Goal: Book appointment/travel/reservation

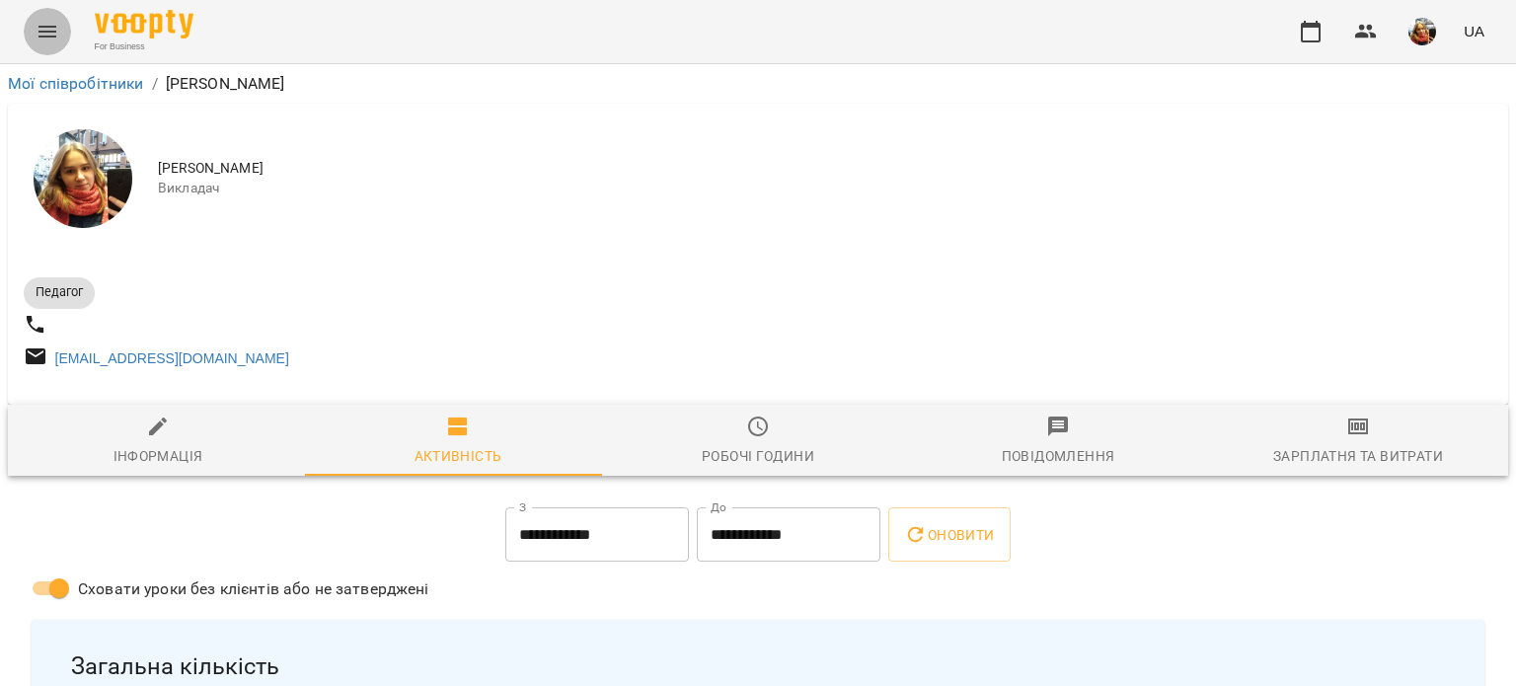
click at [47, 30] on icon "Menu" at bounding box center [48, 32] width 24 height 24
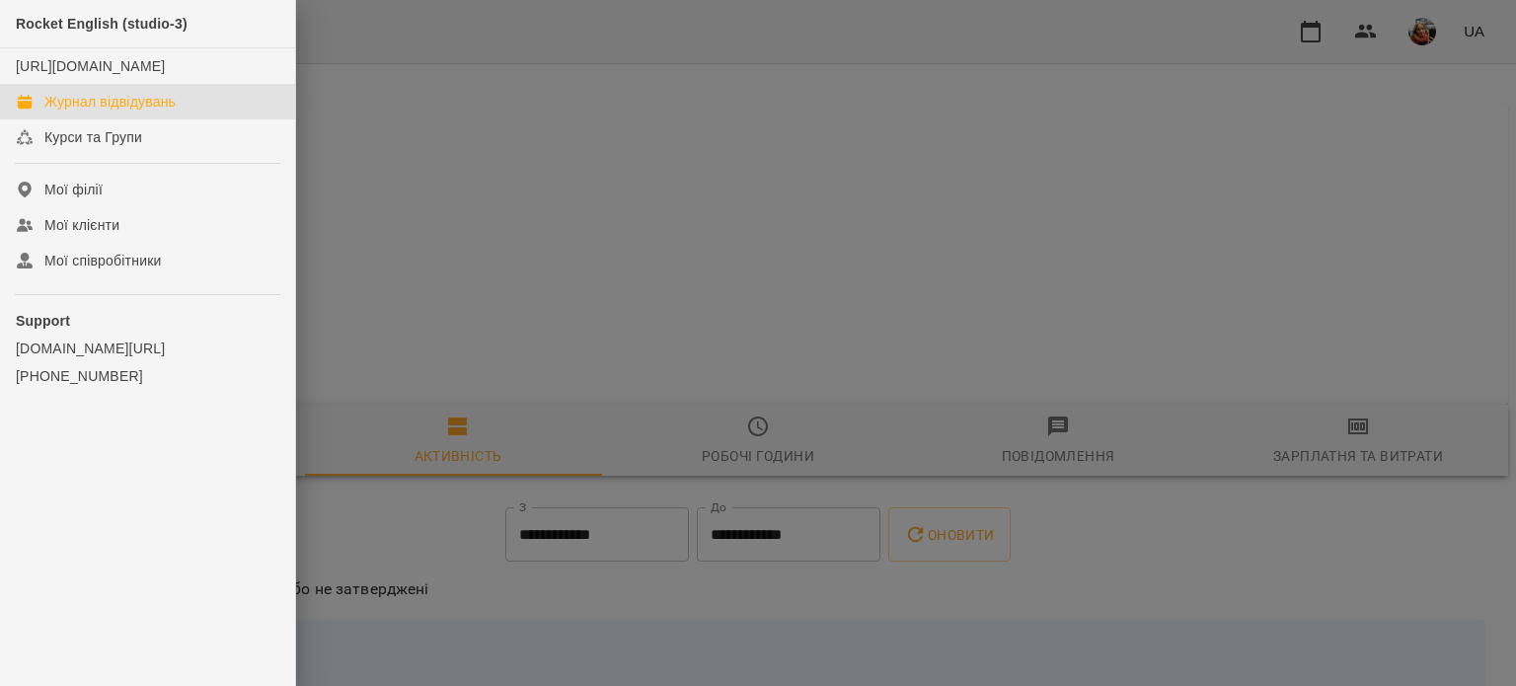
click at [91, 112] on div "Журнал відвідувань" at bounding box center [109, 102] width 131 height 20
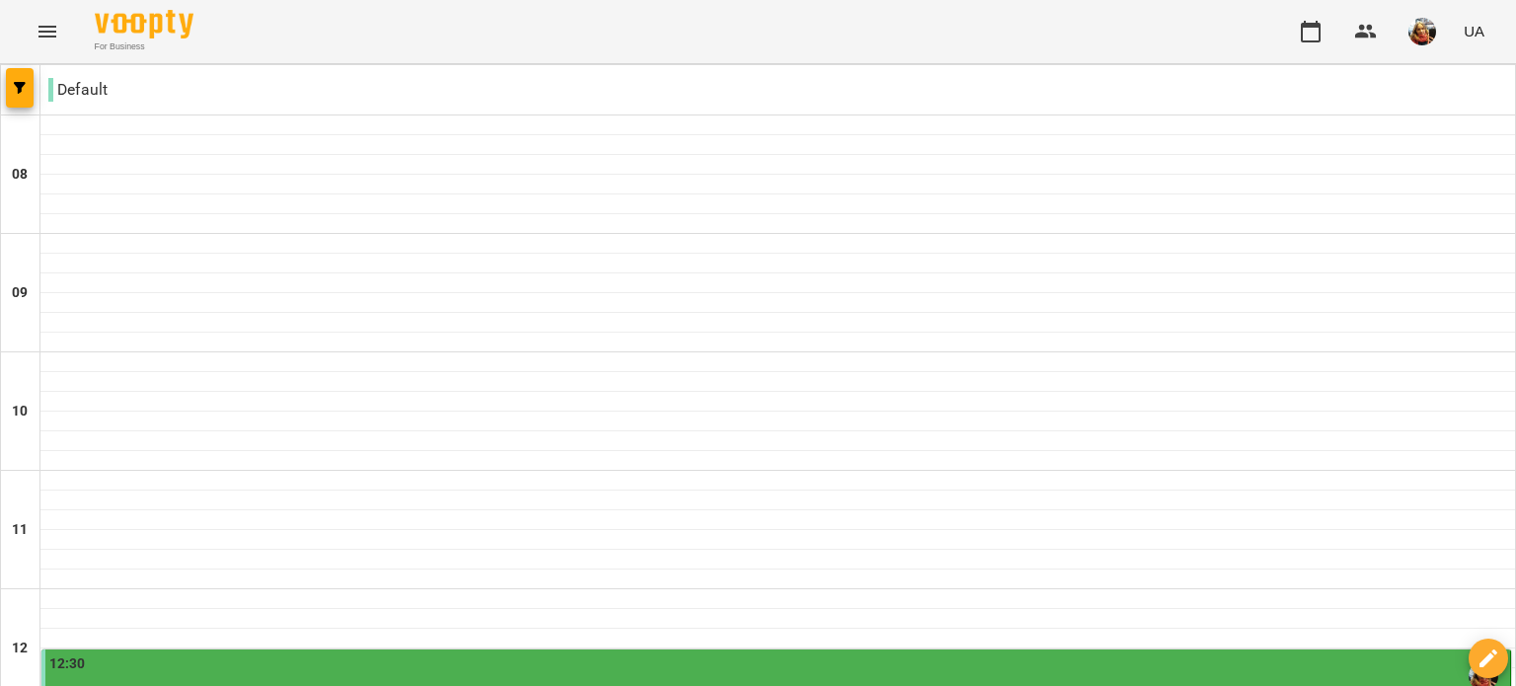
scroll to position [85, 0]
type input "**********"
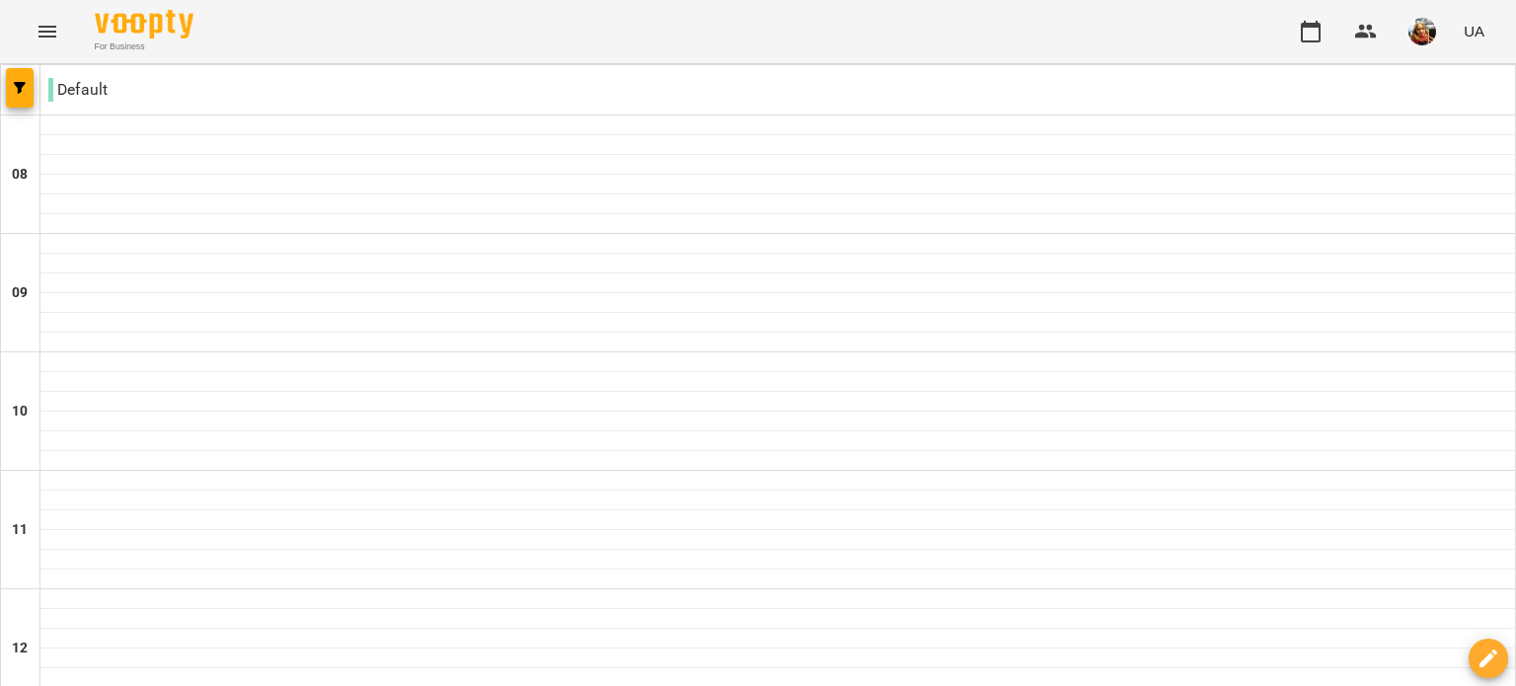
scroll to position [525, 0]
select select "**********"
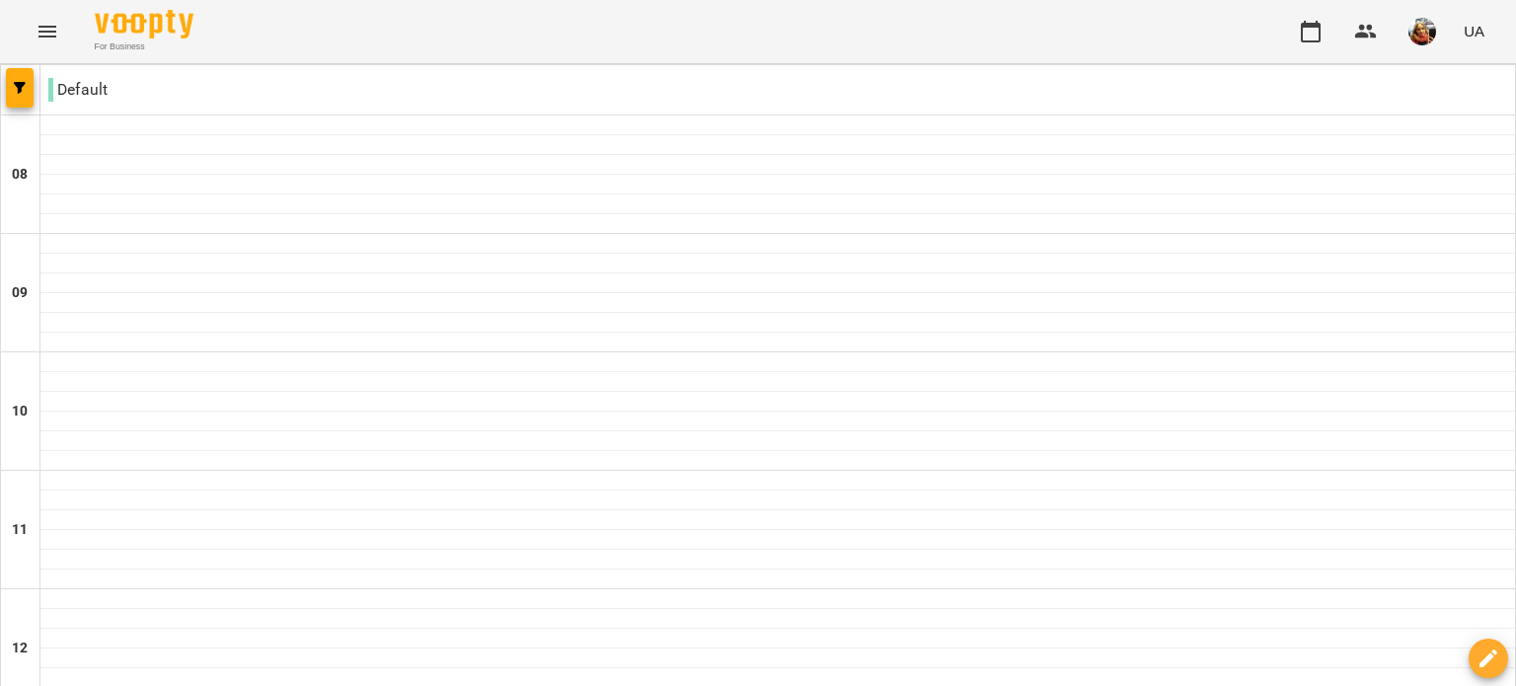
select select "**********"
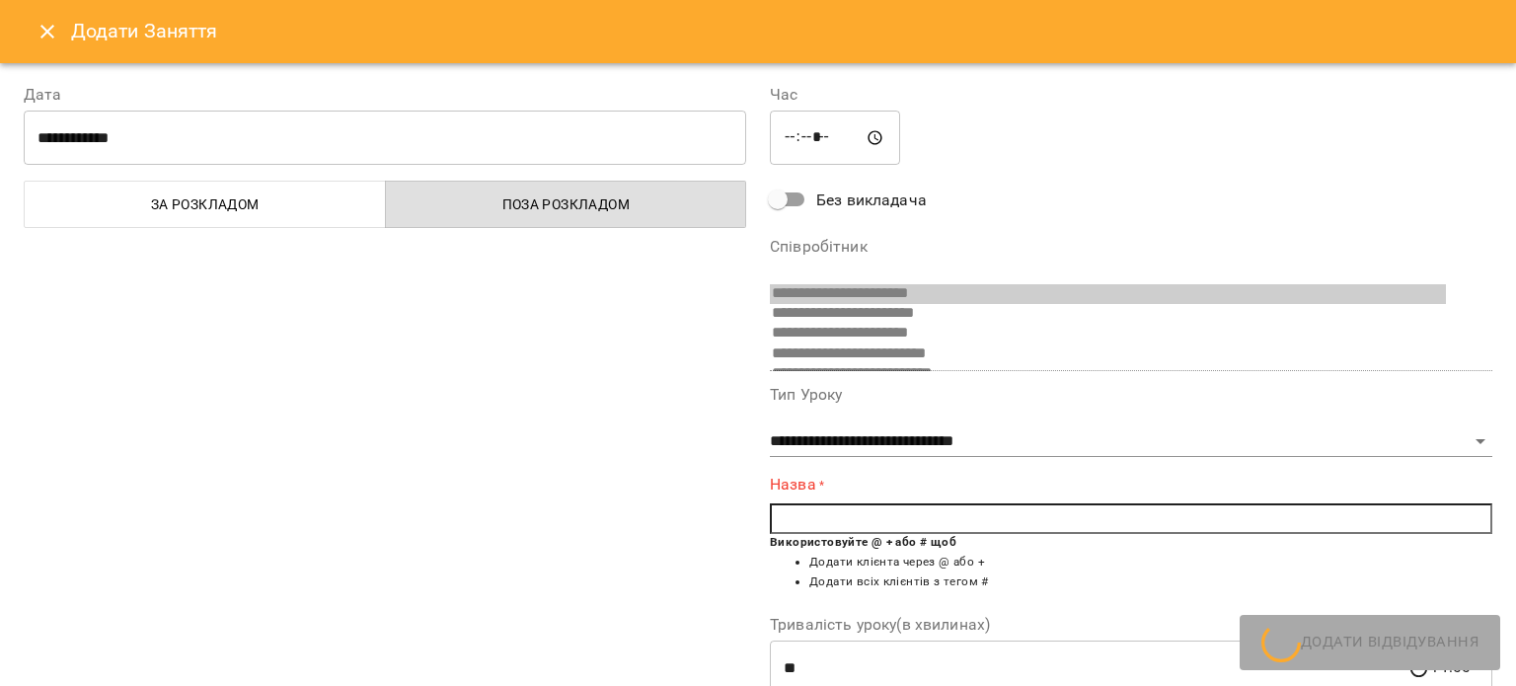
scroll to position [52, 0]
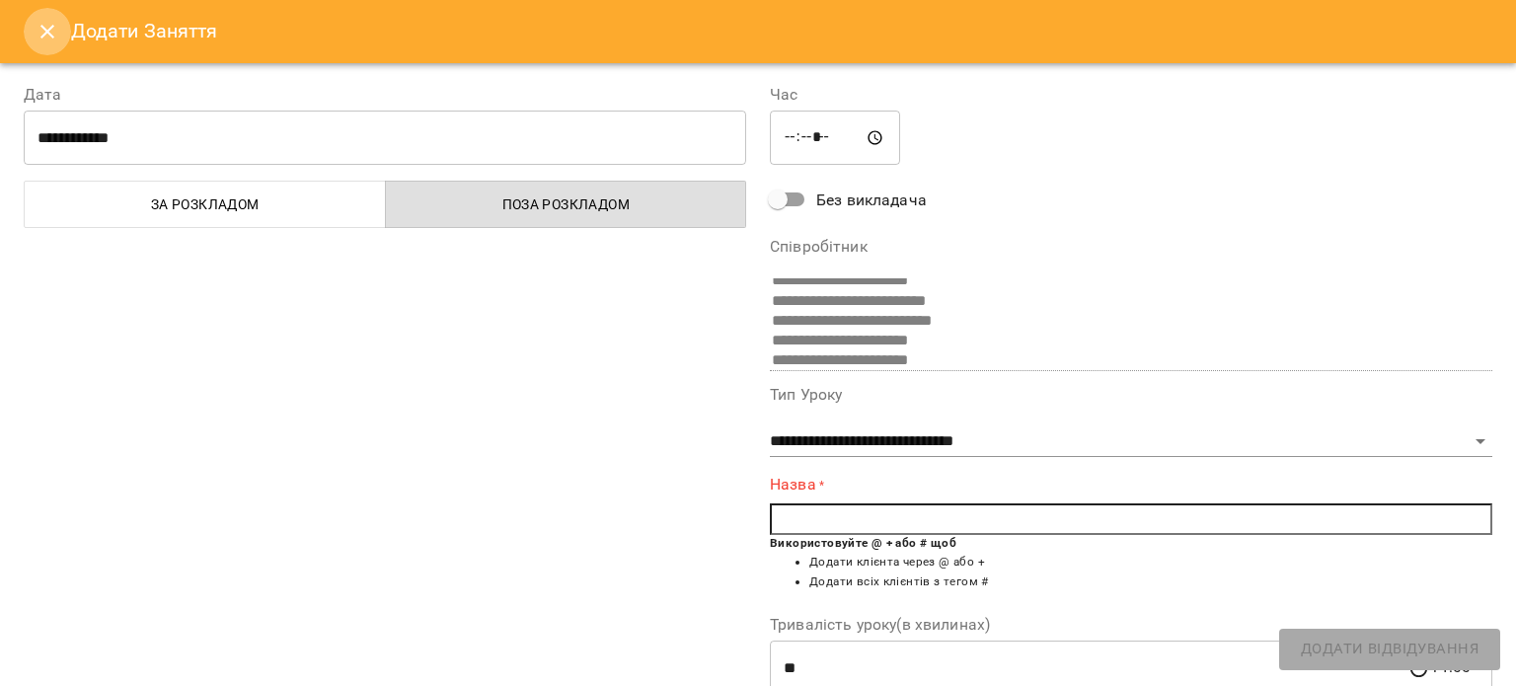
click at [34, 48] on button "Close" at bounding box center [47, 31] width 47 height 47
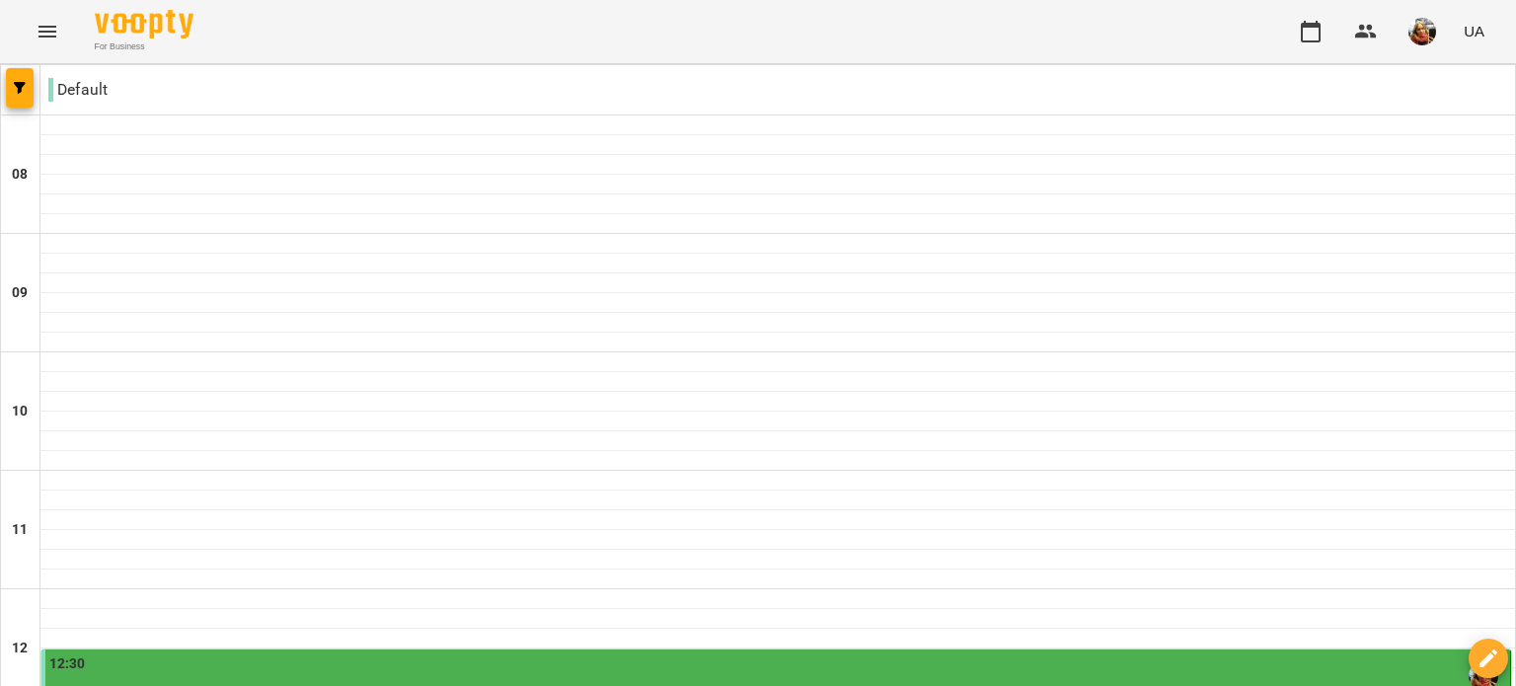
scroll to position [663, 0]
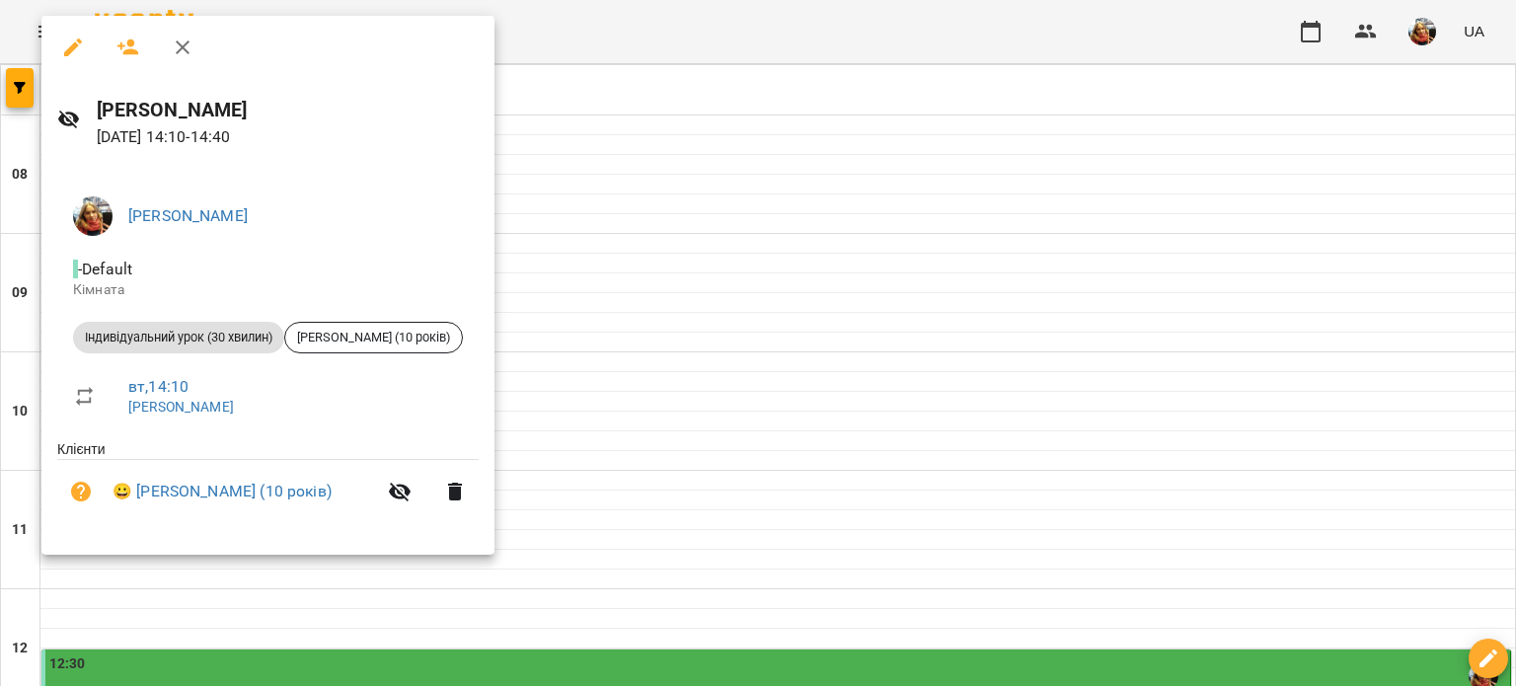
click at [669, 275] on div at bounding box center [758, 343] width 1516 height 686
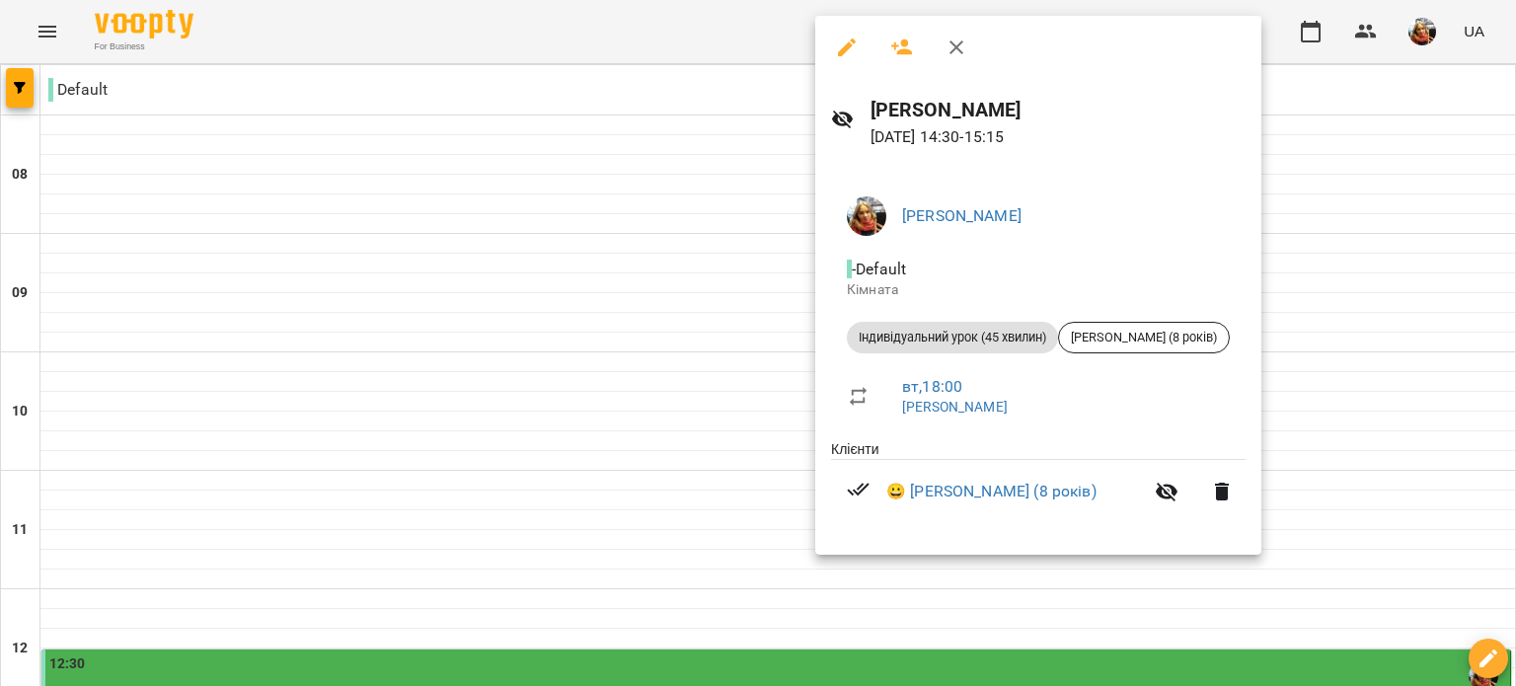
click at [661, 315] on div at bounding box center [758, 343] width 1516 height 686
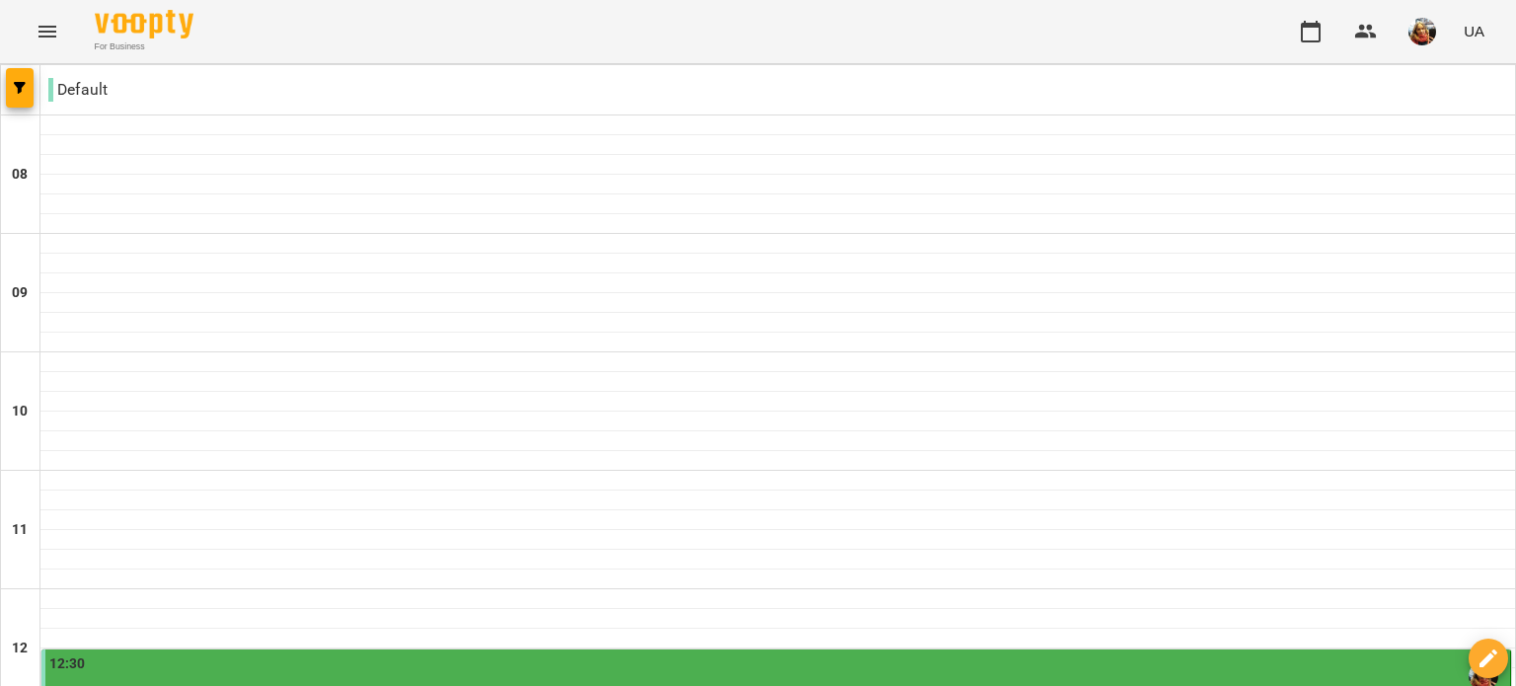
scroll to position [693, 0]
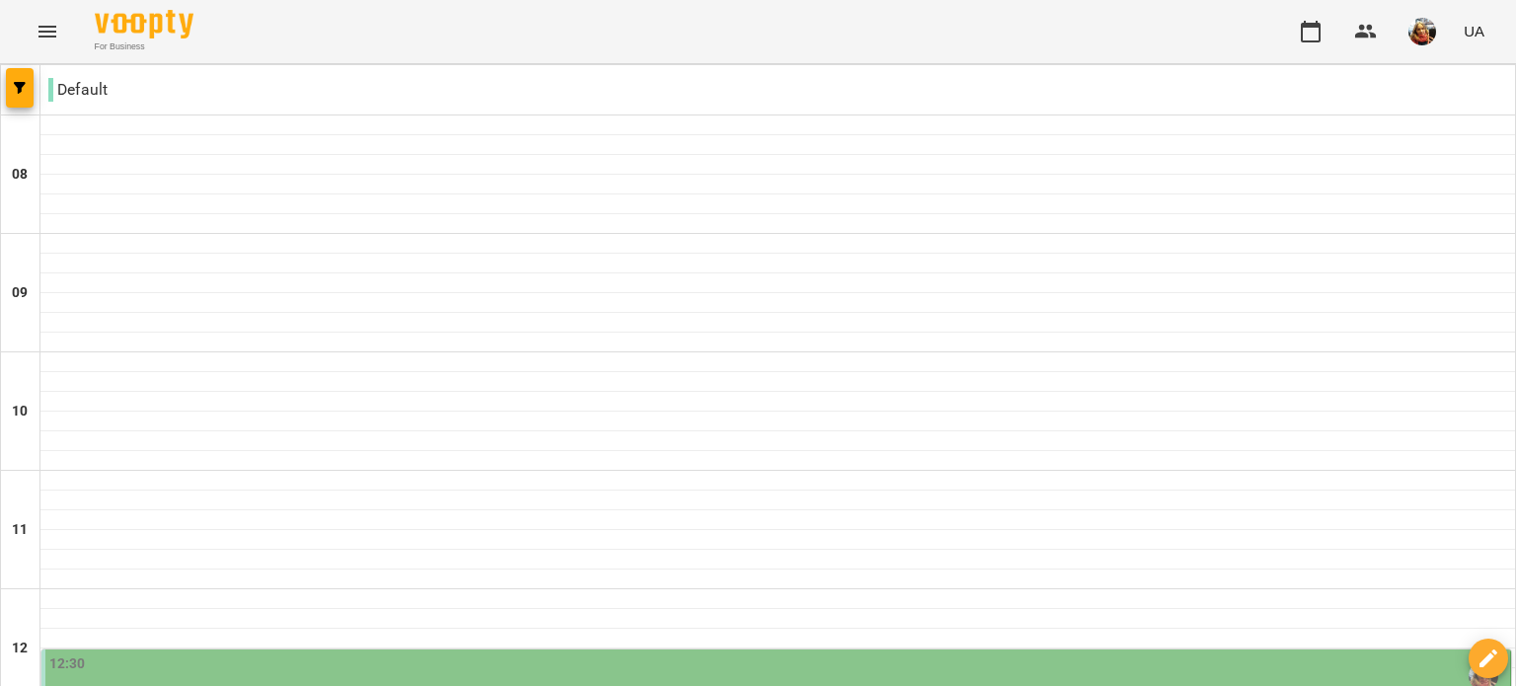
scroll to position [967, 0]
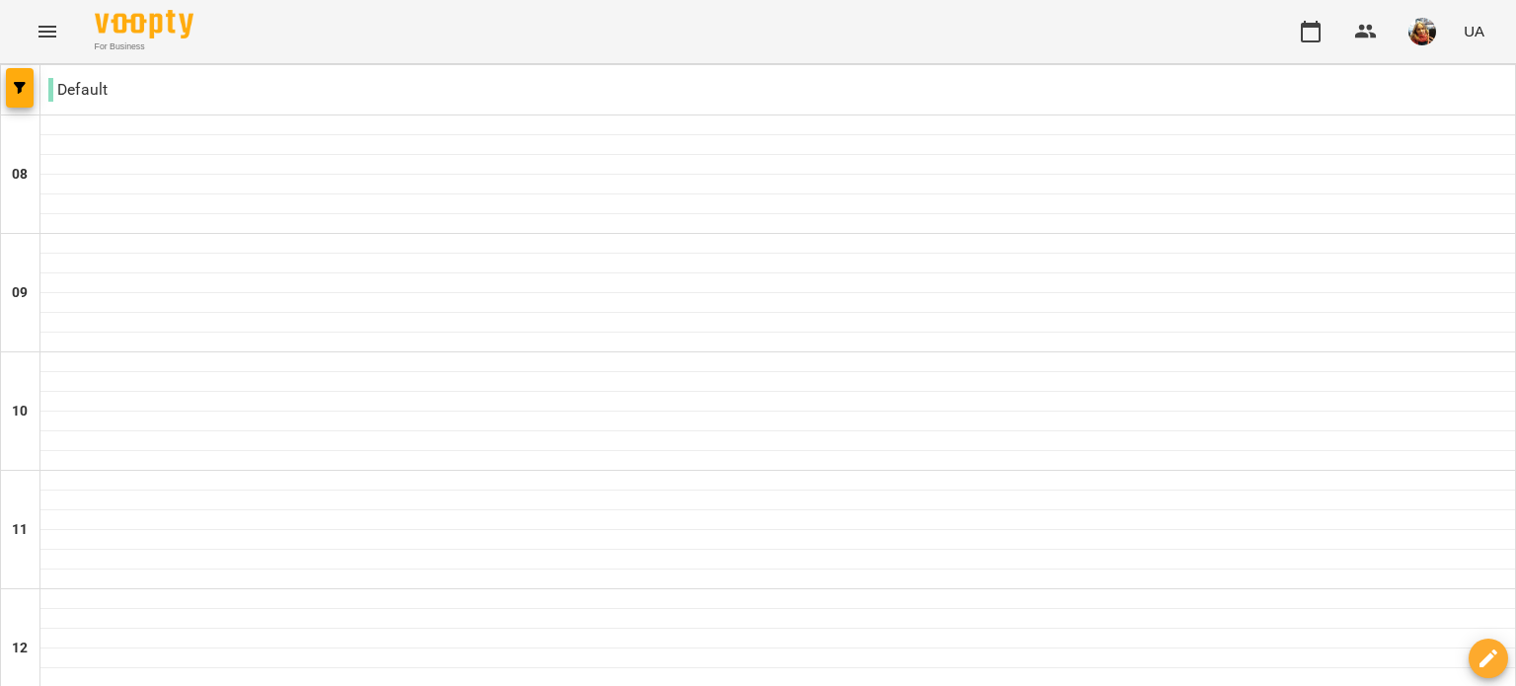
scroll to position [677, 0]
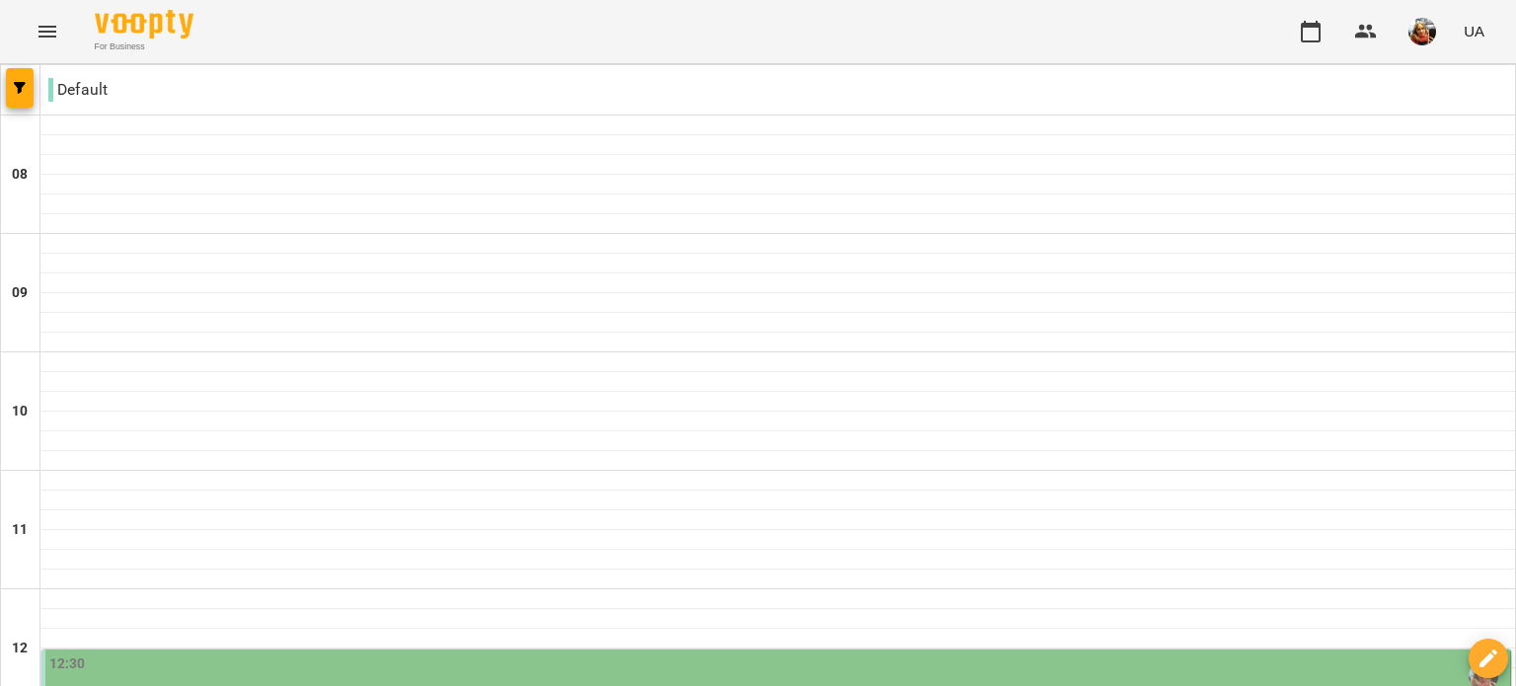
scroll to position [667, 0]
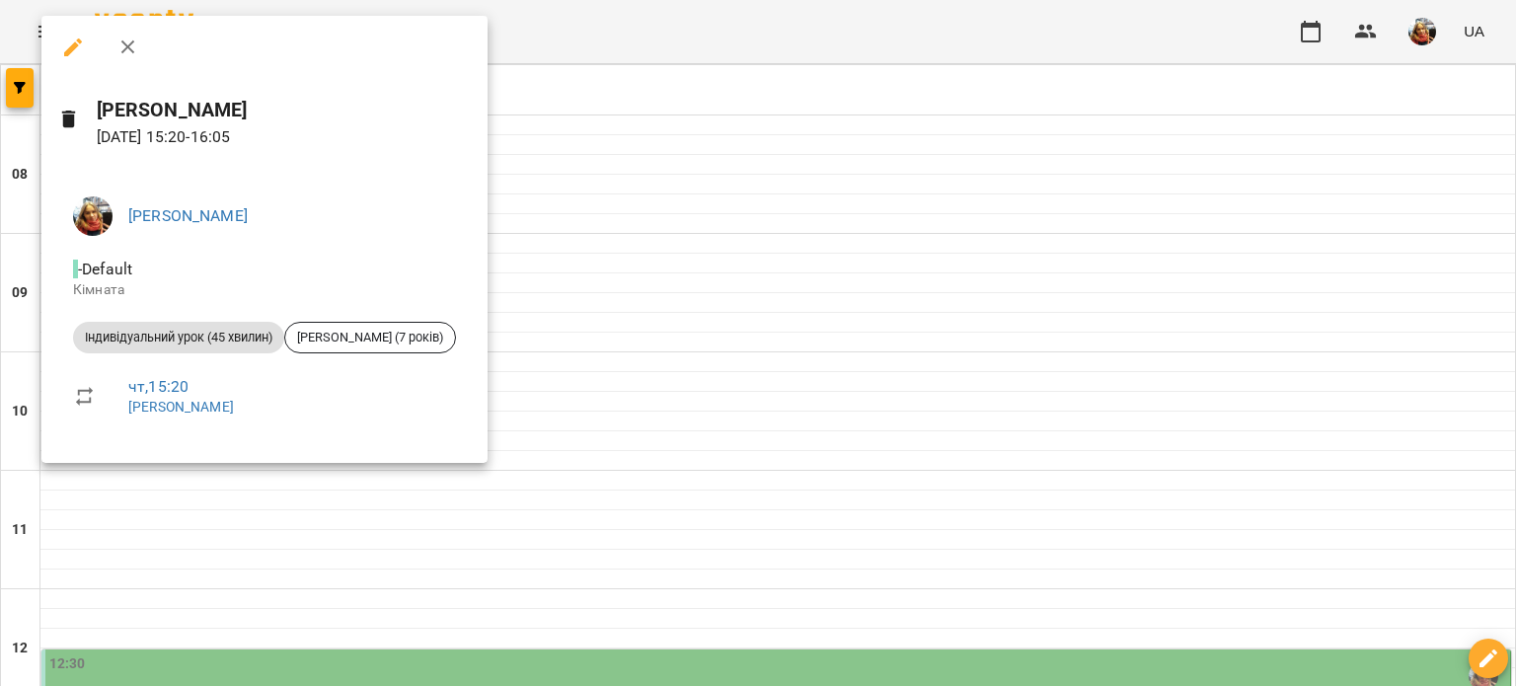
click at [670, 470] on div at bounding box center [758, 343] width 1516 height 686
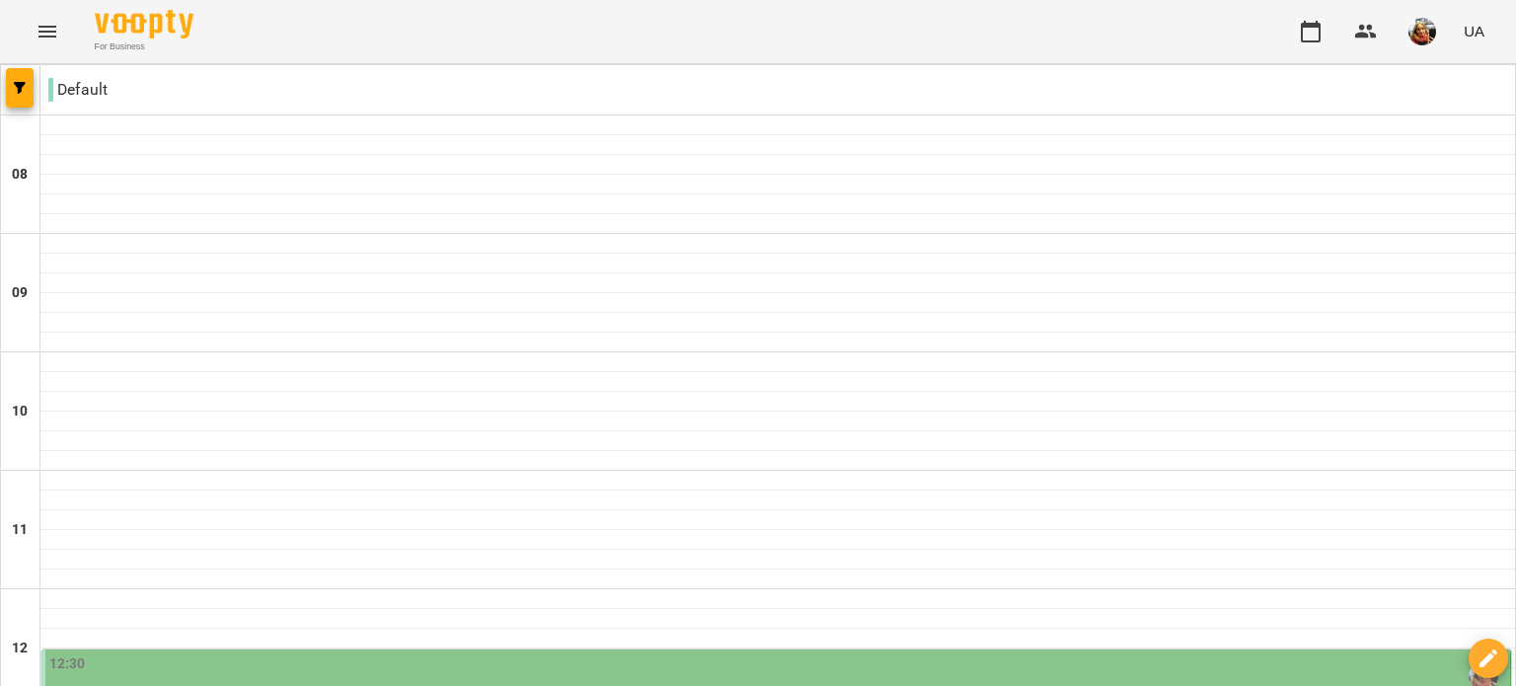
scroll to position [557, 0]
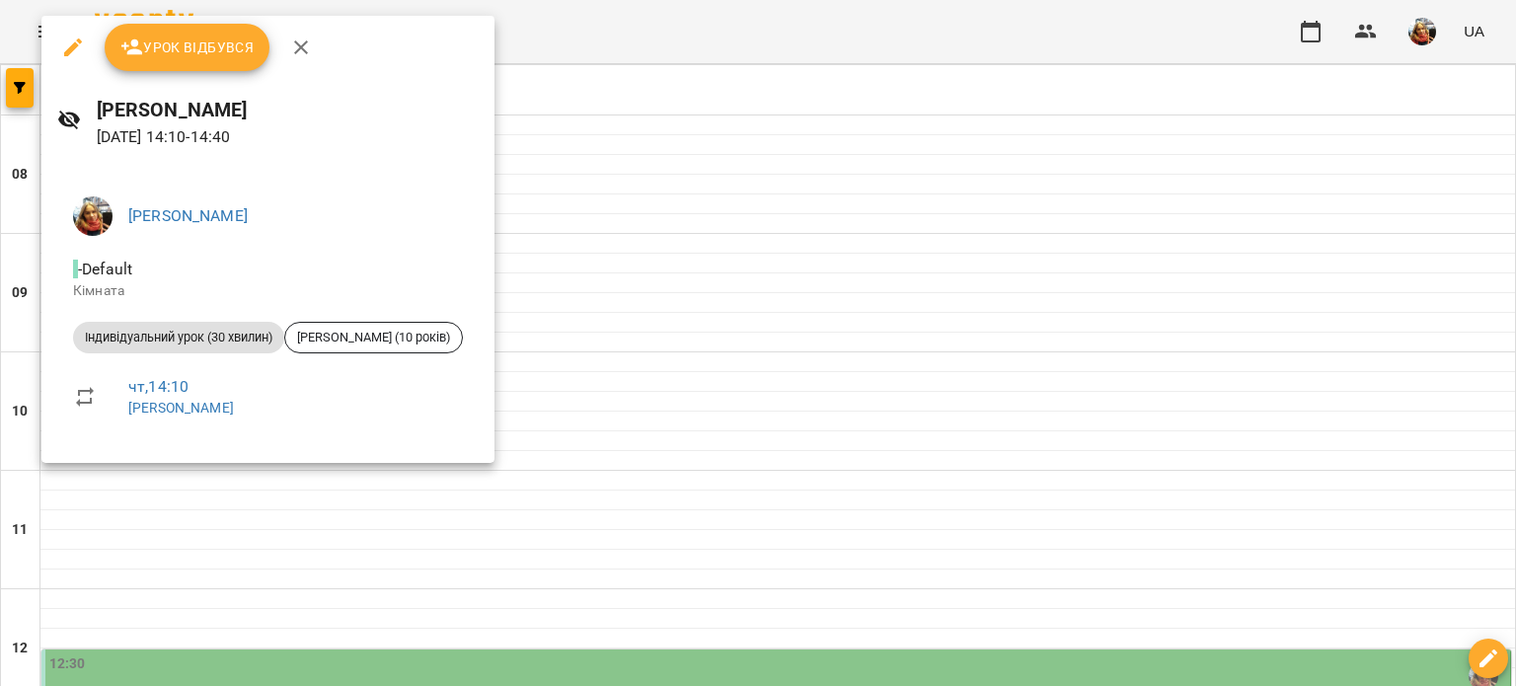
click at [707, 376] on div at bounding box center [758, 343] width 1516 height 686
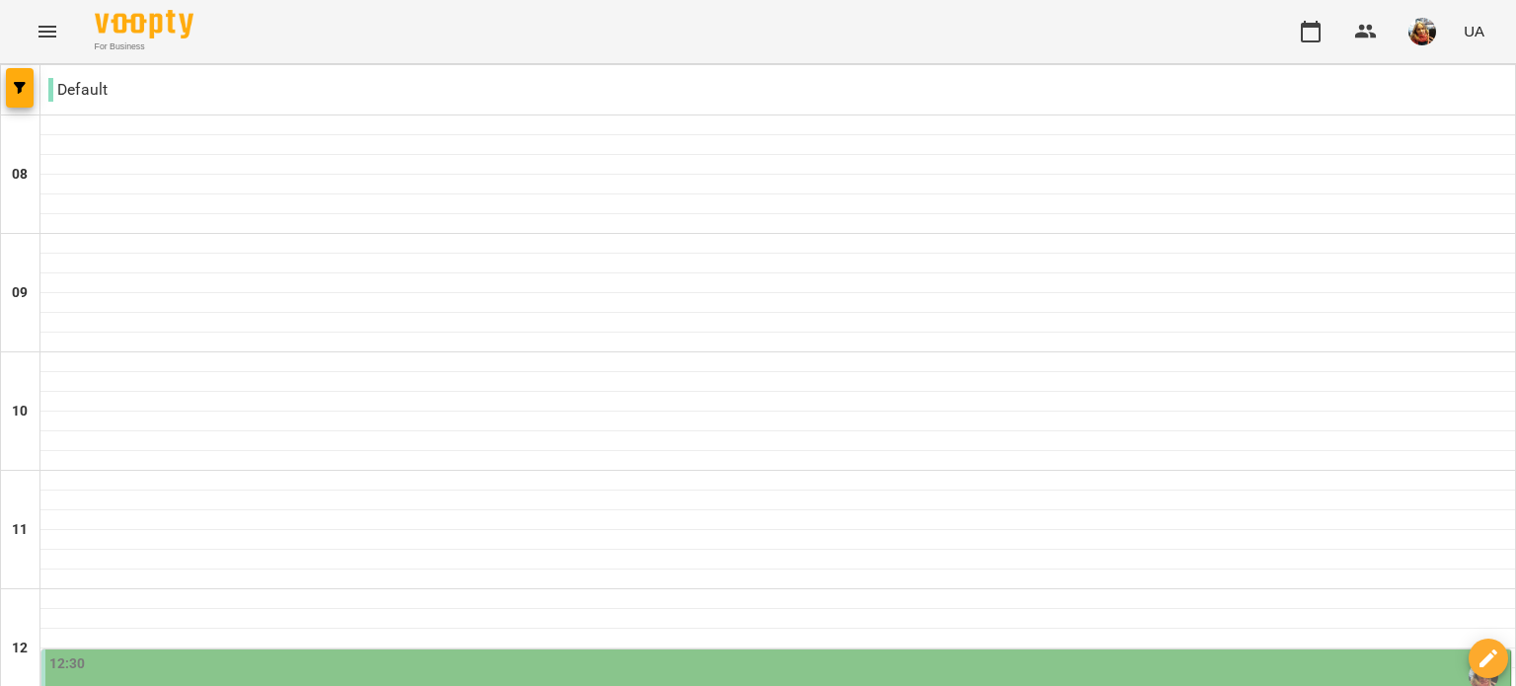
scroll to position [1022, 0]
